Goal: Task Accomplishment & Management: Complete application form

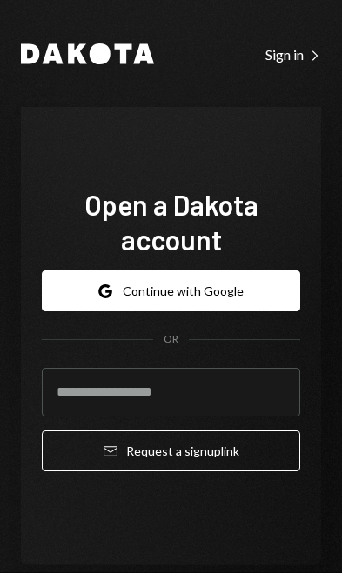
click at [225, 417] on input "email" at bounding box center [171, 392] width 258 height 49
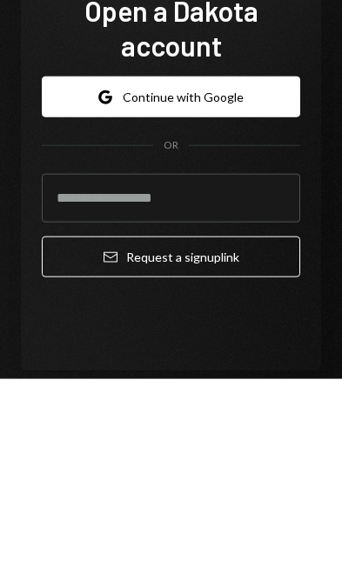
click at [264, 271] on button "Google Continue with Google" at bounding box center [171, 291] width 258 height 41
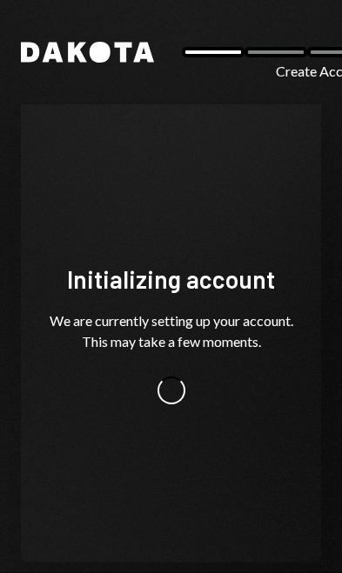
scroll to position [71, 0]
